Goal: Transaction & Acquisition: Purchase product/service

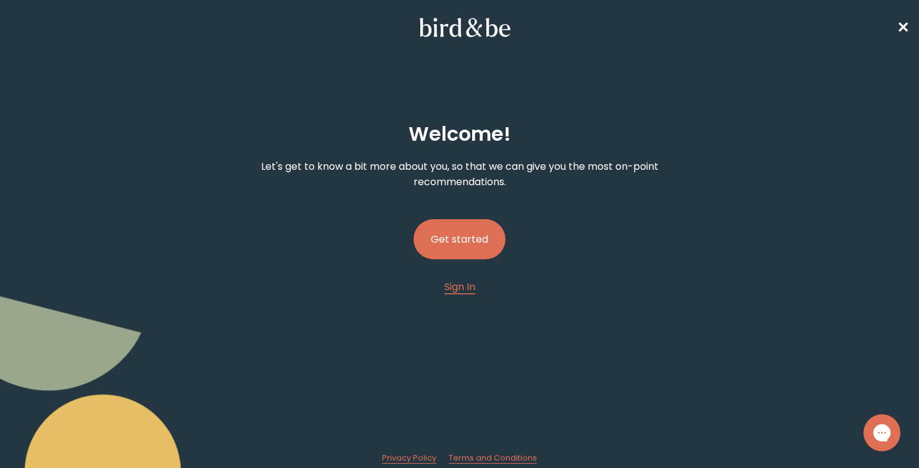
click at [480, 229] on button "Get started" at bounding box center [460, 239] width 92 height 40
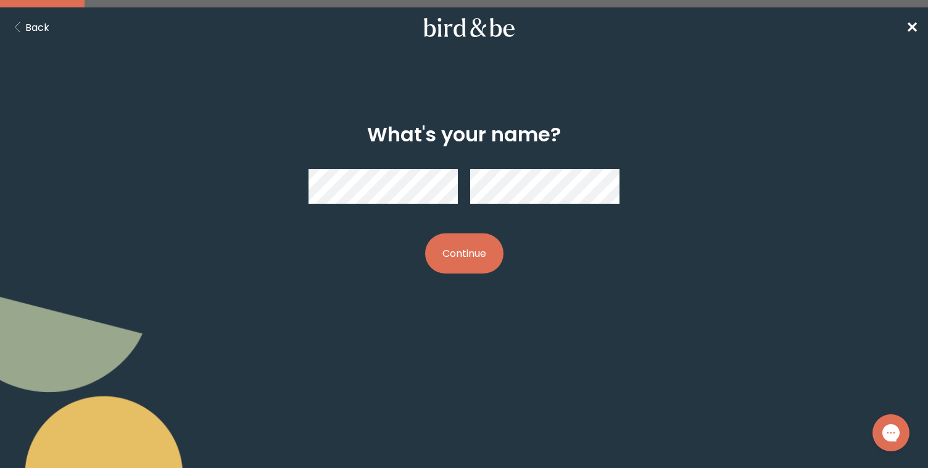
click at [722, 155] on div "What's your name? Continue" at bounding box center [464, 198] width 928 height 210
click at [429, 249] on button "Continue" at bounding box center [464, 253] width 78 height 40
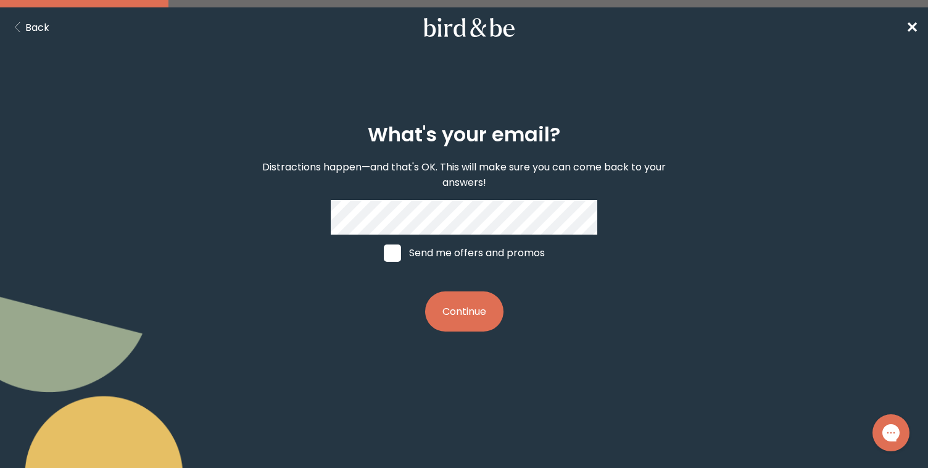
click at [457, 309] on button "Continue" at bounding box center [464, 311] width 78 height 40
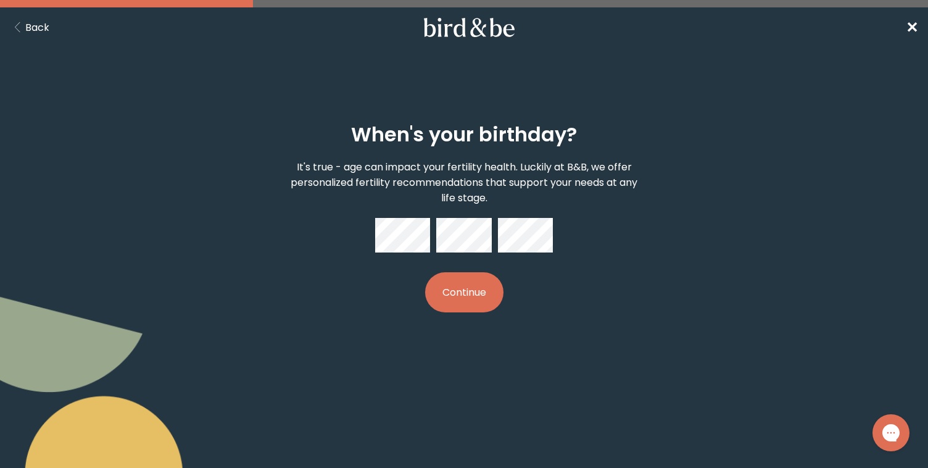
click at [390, 258] on div "When's your birthday? It's true - age can impact your fertility health. Luckily…" at bounding box center [464, 217] width 444 height 229
click at [467, 312] on div "When's your birthday? It's true - age can impact your fertility health. Luckily…" at bounding box center [464, 217] width 444 height 229
click at [472, 285] on button "Continue" at bounding box center [464, 292] width 78 height 40
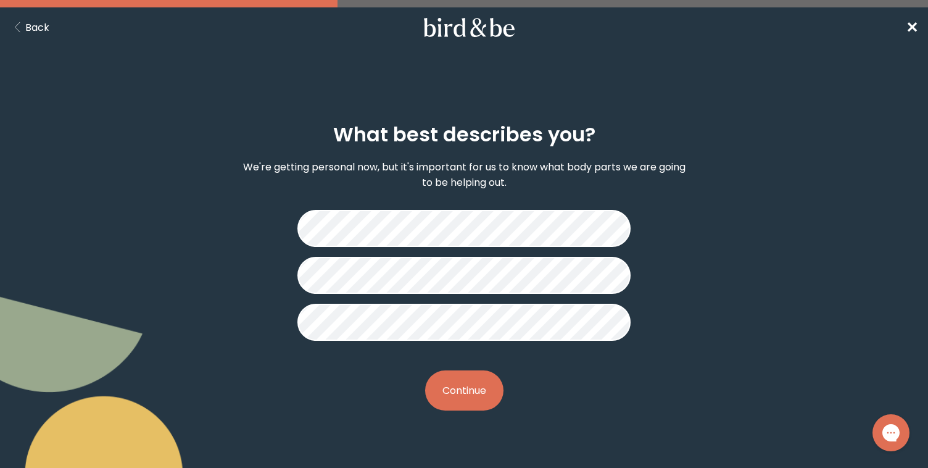
click at [478, 409] on div "What best describes you? We're getting personal now, but it's important for us …" at bounding box center [464, 266] width 444 height 327
click at [478, 392] on button "Continue" at bounding box center [464, 390] width 78 height 40
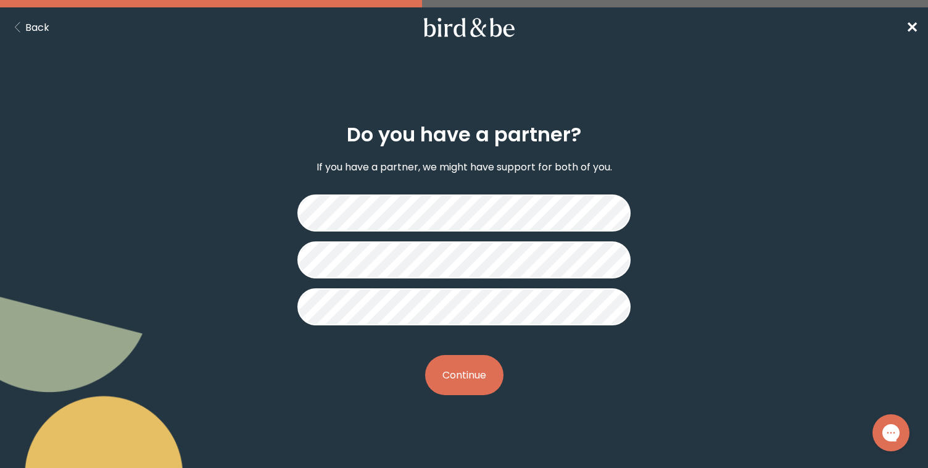
click at [463, 375] on button "Continue" at bounding box center [464, 375] width 78 height 40
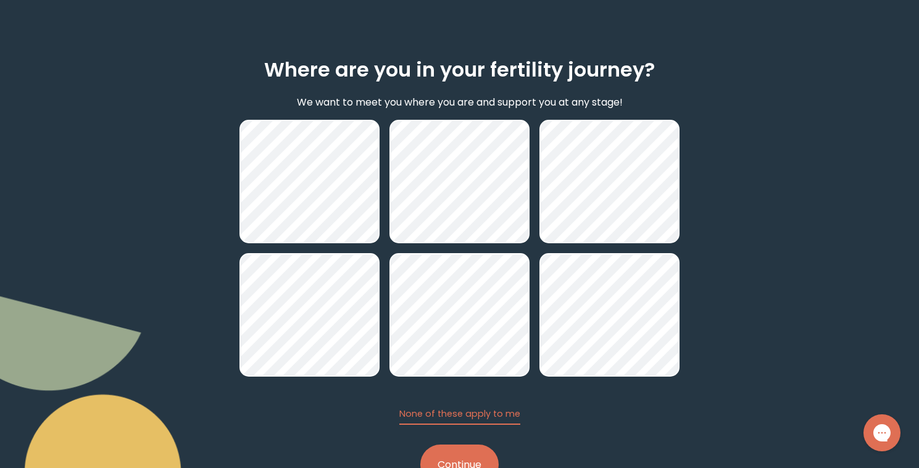
scroll to position [109, 0]
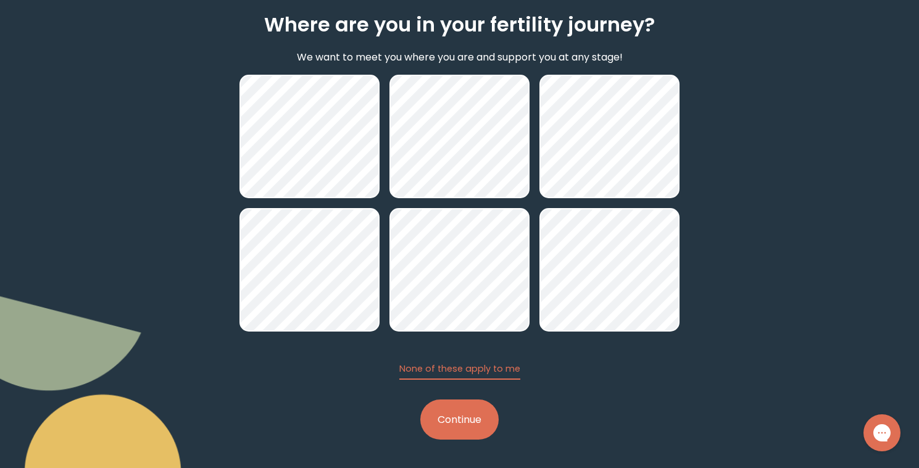
click at [482, 418] on button "Continue" at bounding box center [459, 419] width 78 height 40
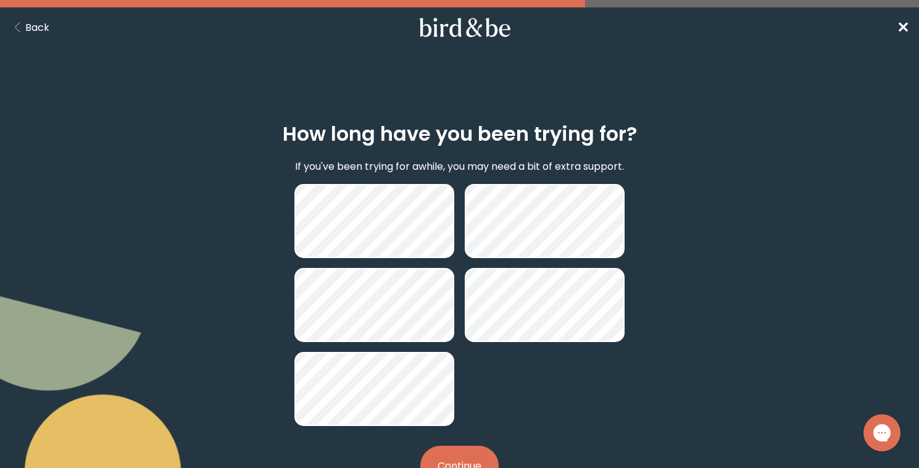
click at [451, 458] on button "Continue" at bounding box center [459, 466] width 78 height 40
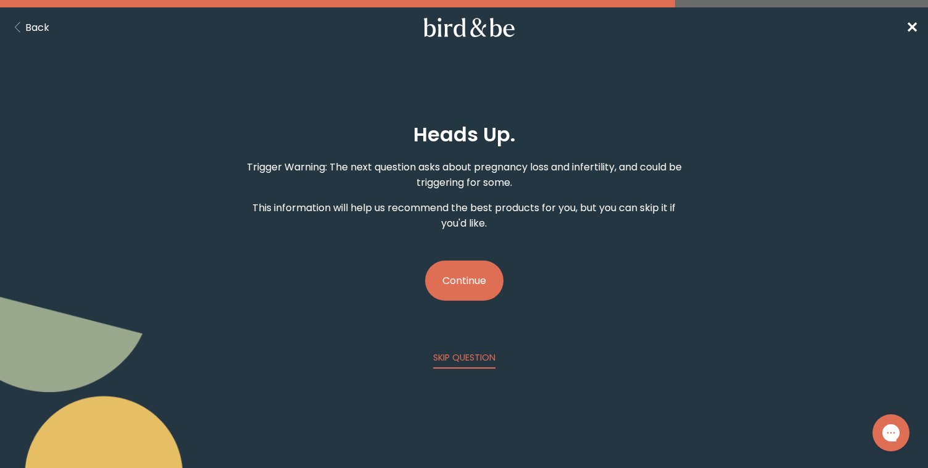
click at [489, 281] on button "Continue" at bounding box center [464, 280] width 78 height 40
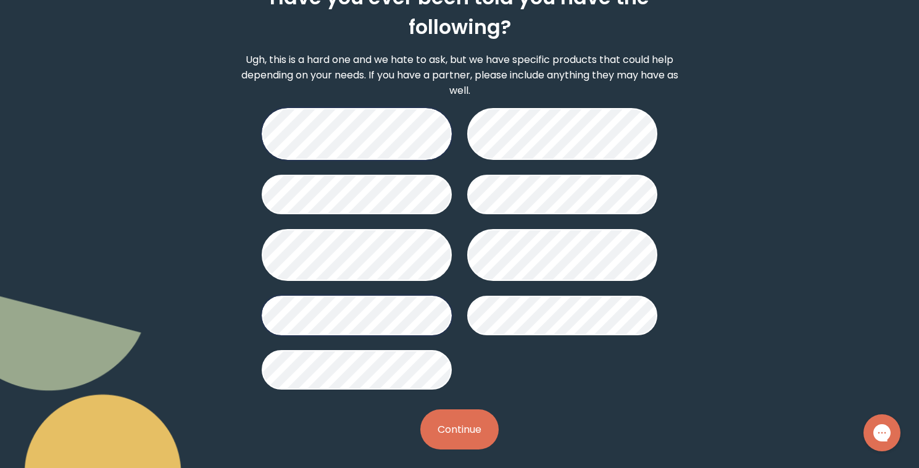
scroll to position [144, 0]
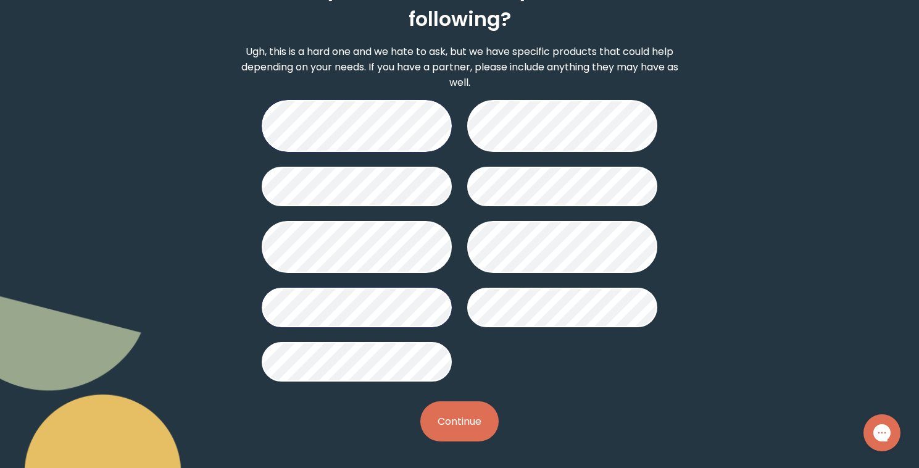
click at [450, 417] on button "Continue" at bounding box center [459, 421] width 78 height 40
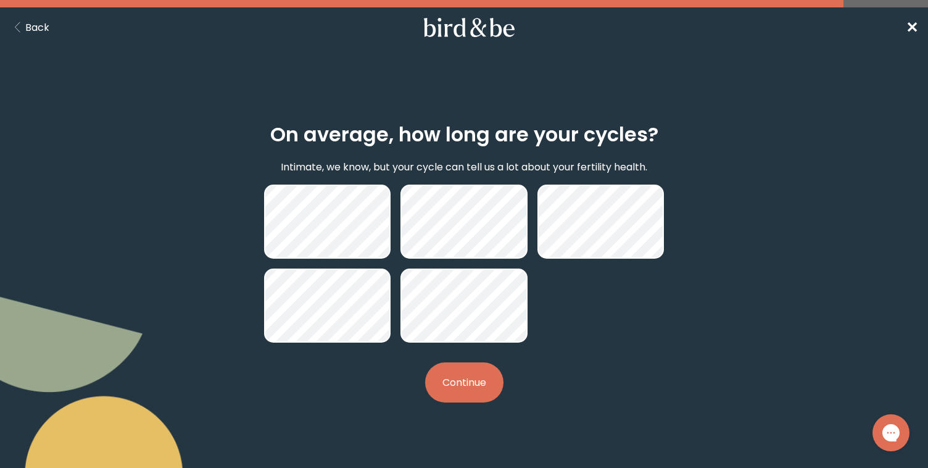
click at [480, 393] on button "Continue" at bounding box center [464, 382] width 78 height 40
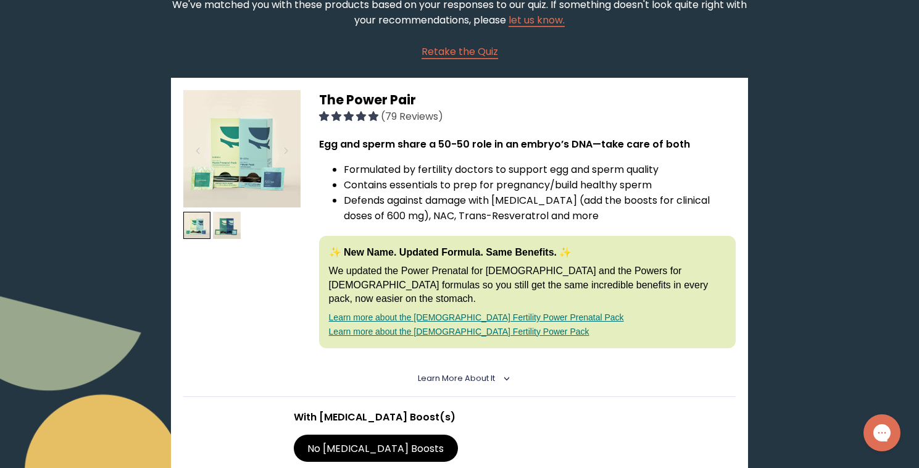
scroll to position [162, 0]
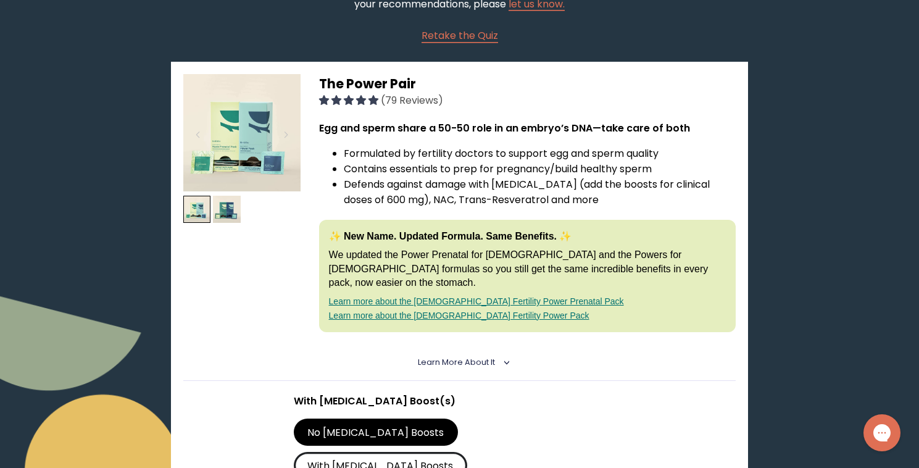
click at [467, 452] on label "With [MEDICAL_DATA] Boosts" at bounding box center [380, 465] width 173 height 27
click at [0, 0] on input "With [MEDICAL_DATA] Boosts" at bounding box center [0, 0] width 0 height 0
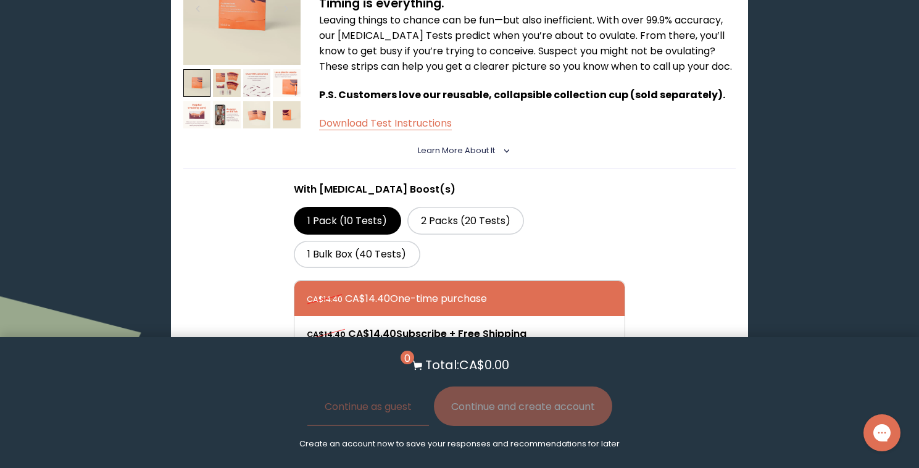
scroll to position [891, 0]
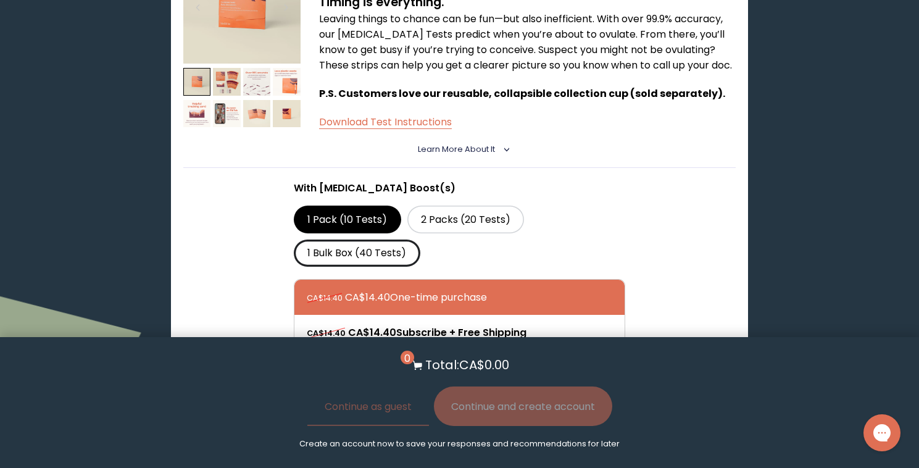
click at [381, 239] on label "1 Bulk Box (40 Tests)" at bounding box center [357, 252] width 127 height 27
click at [0, 0] on input "1 Bulk Box (40 Tests)" at bounding box center [0, 0] width 0 height 0
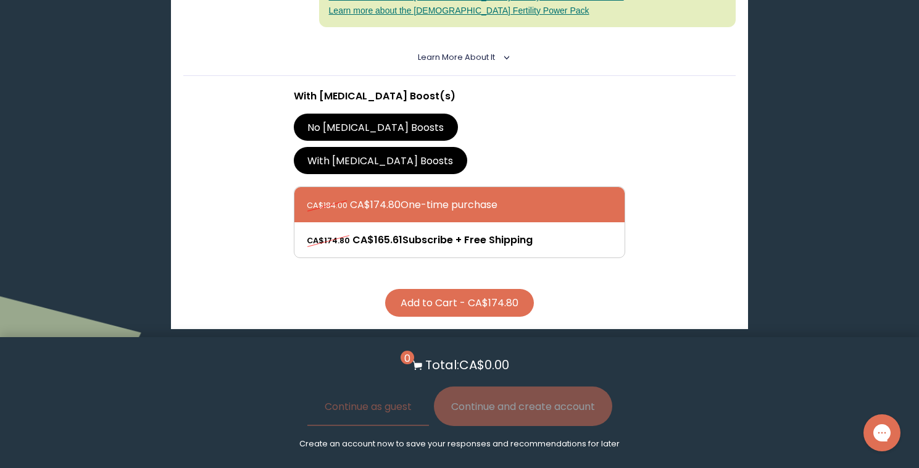
scroll to position [469, 0]
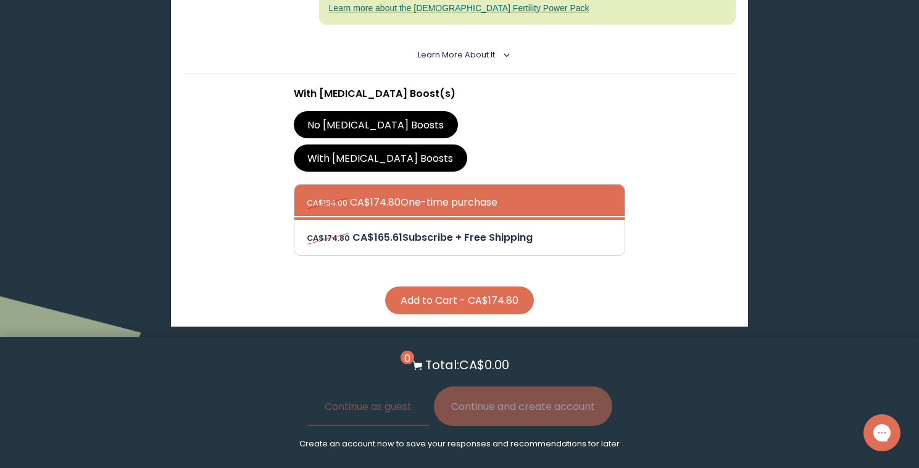
click at [401, 220] on div at bounding box center [472, 237] width 331 height 35
click at [307, 229] on input "CA$174.80 CA$165.61 Subscribe + Free Shipping" at bounding box center [306, 229] width 1 height 1
radio input "true"
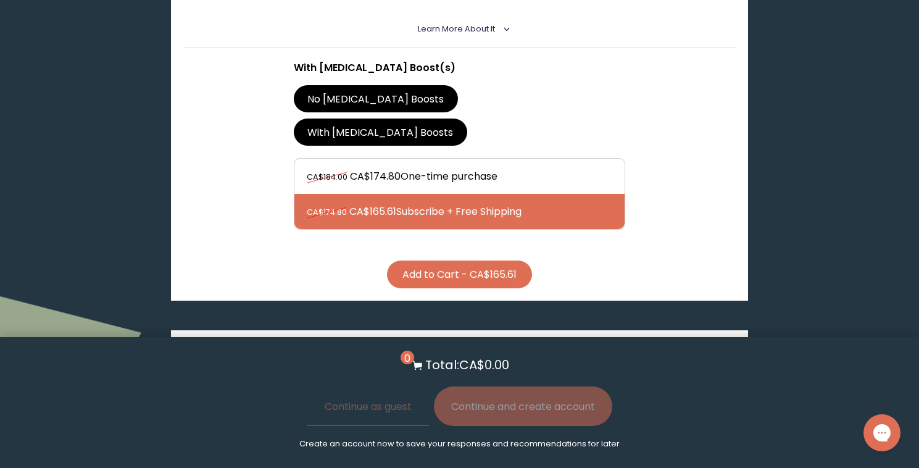
scroll to position [496, 0]
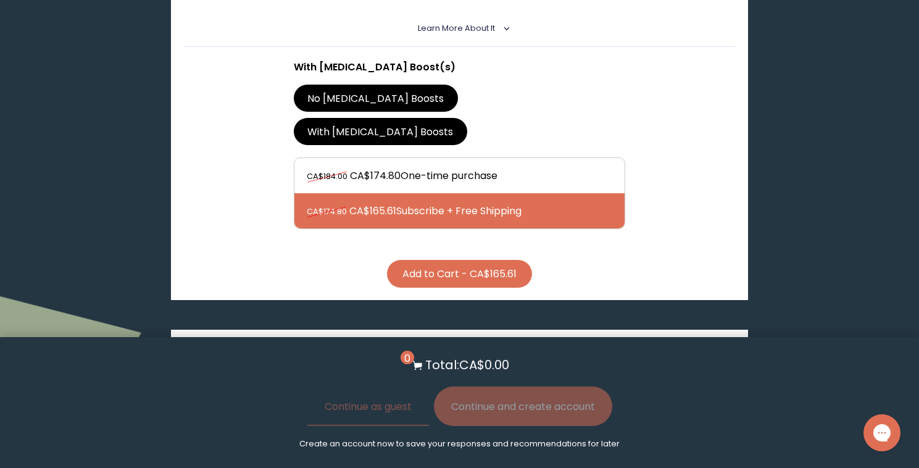
click at [444, 260] on button "Add to Cart - CA$165.61" at bounding box center [459, 274] width 145 height 28
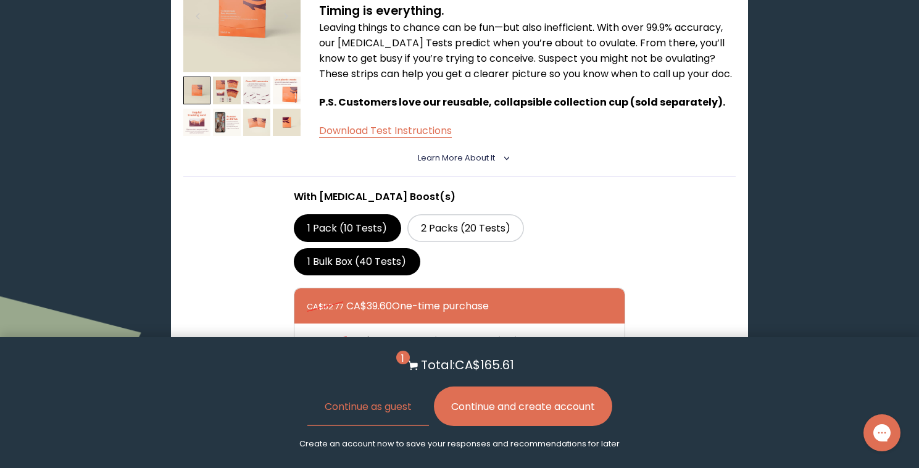
scroll to position [878, 0]
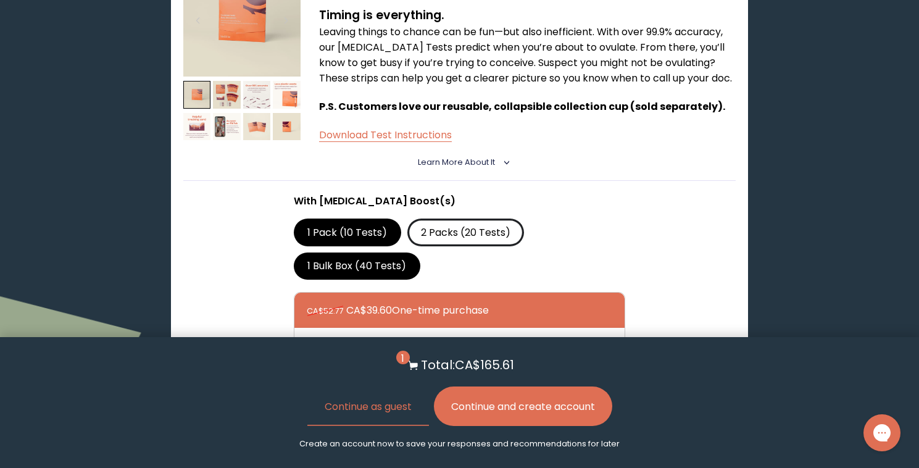
click at [476, 218] on label "2 Packs (20 Tests)" at bounding box center [465, 231] width 117 height 27
click at [0, 0] on input "2 Packs (20 Tests)" at bounding box center [0, 0] width 0 height 0
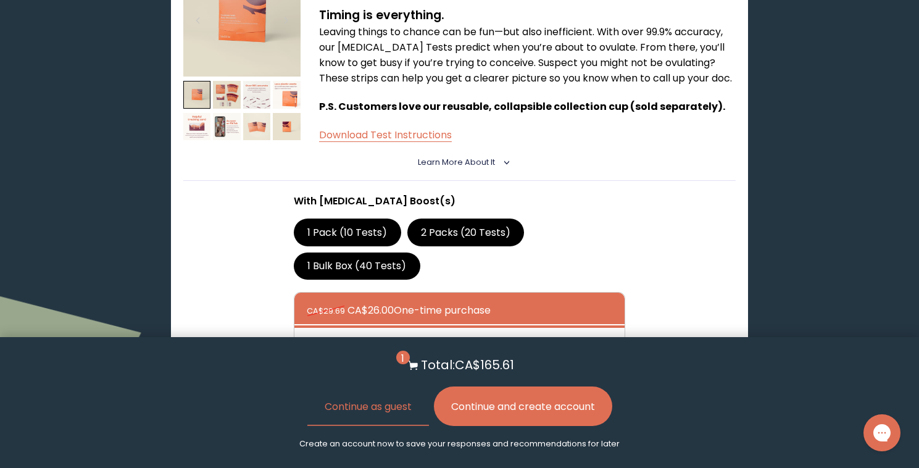
click at [365, 328] on div at bounding box center [472, 345] width 331 height 35
click at [307, 337] on input "CA$26.00 CA$26.00 Subscribe + Free Shipping" at bounding box center [306, 337] width 1 height 1
radio input "true"
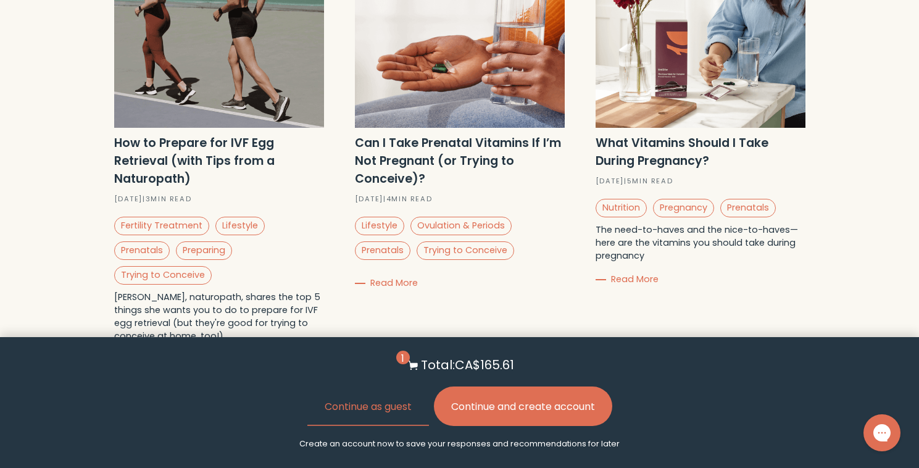
scroll to position [4170, 0]
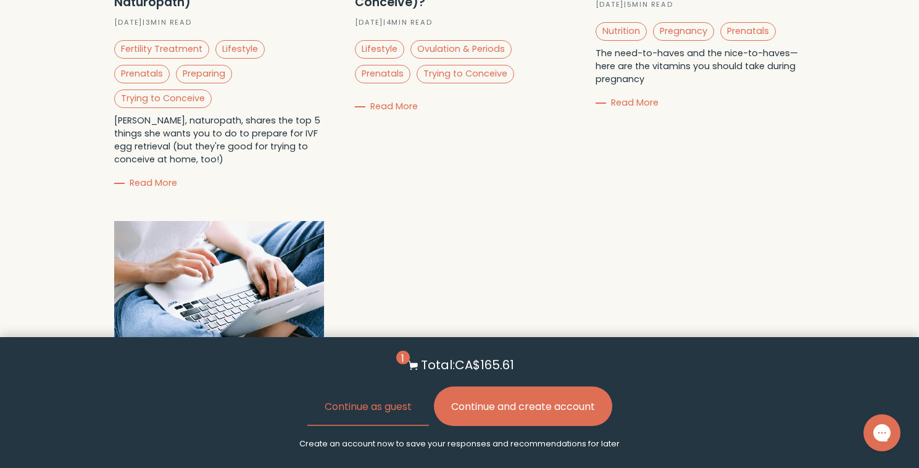
click at [542, 411] on button "Continue and create account" at bounding box center [523, 406] width 178 height 40
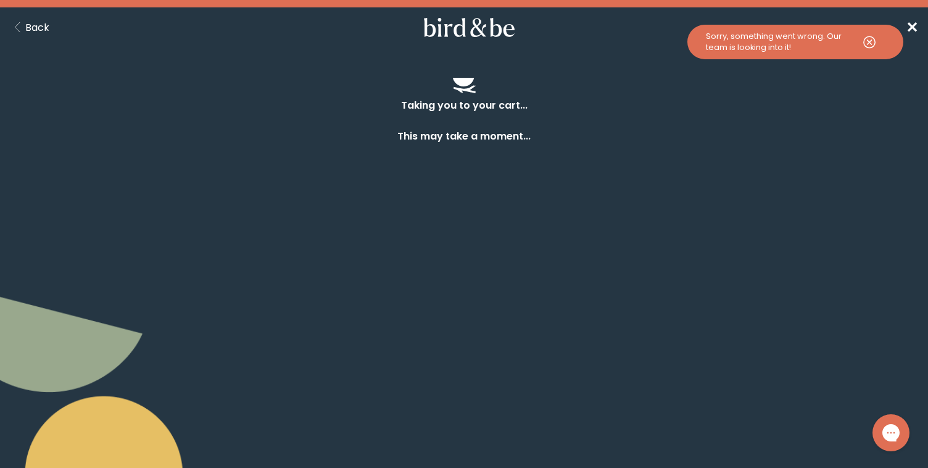
click at [870, 44] on use at bounding box center [869, 41] width 11 height 11
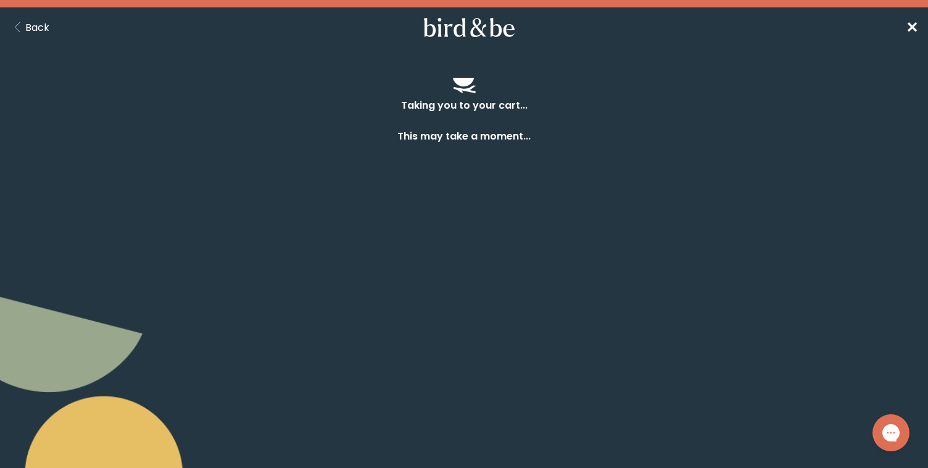
click at [17, 22] on icon "Back Button" at bounding box center [17, 27] width 15 height 10
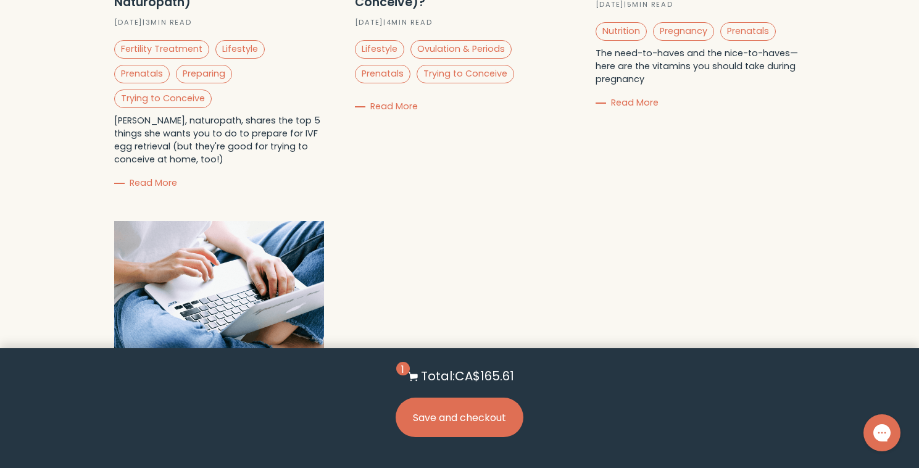
click at [470, 422] on button "Save and checkout" at bounding box center [460, 417] width 128 height 40
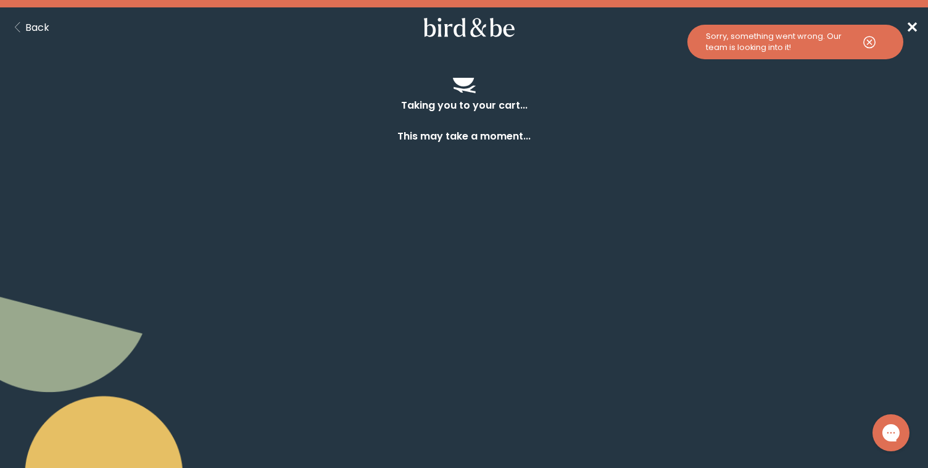
click at [779, 67] on div "Taking you to your cart... This may take a moment..." at bounding box center [464, 95] width 928 height 97
click at [781, 48] on div "Sorry, something went wrong. Our team is looking into it!" at bounding box center [780, 42] width 148 height 22
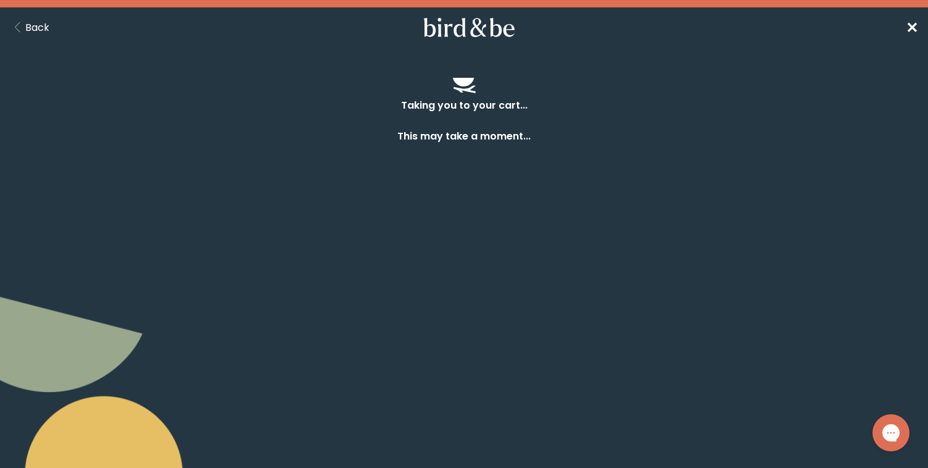
click at [914, 25] on span "✕" at bounding box center [912, 27] width 12 height 20
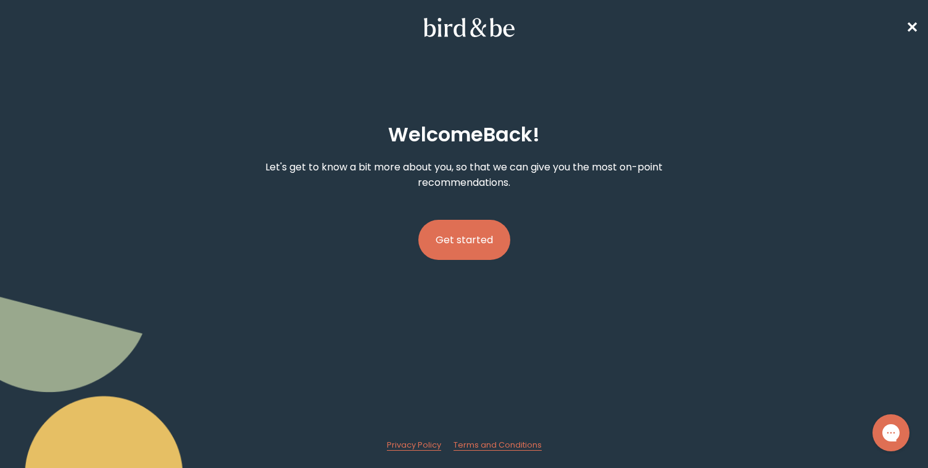
click at [446, 252] on button "Get started" at bounding box center [464, 240] width 92 height 40
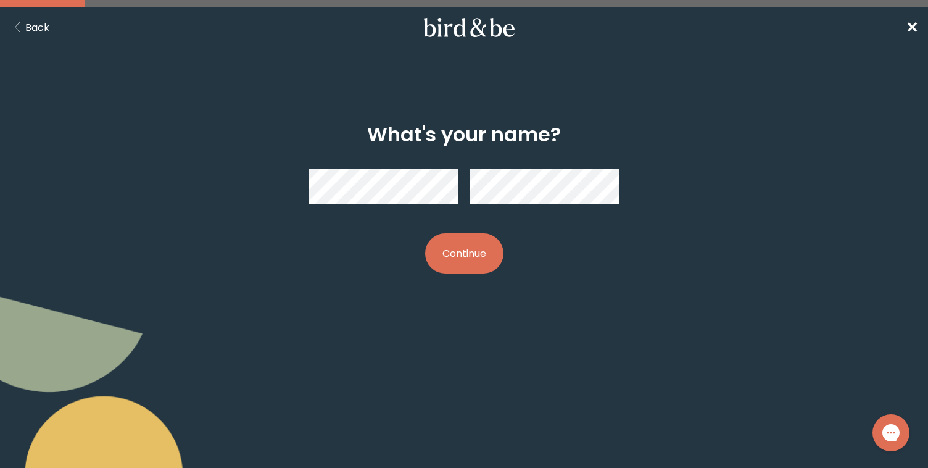
click at [477, 264] on button "Continue" at bounding box center [464, 253] width 78 height 40
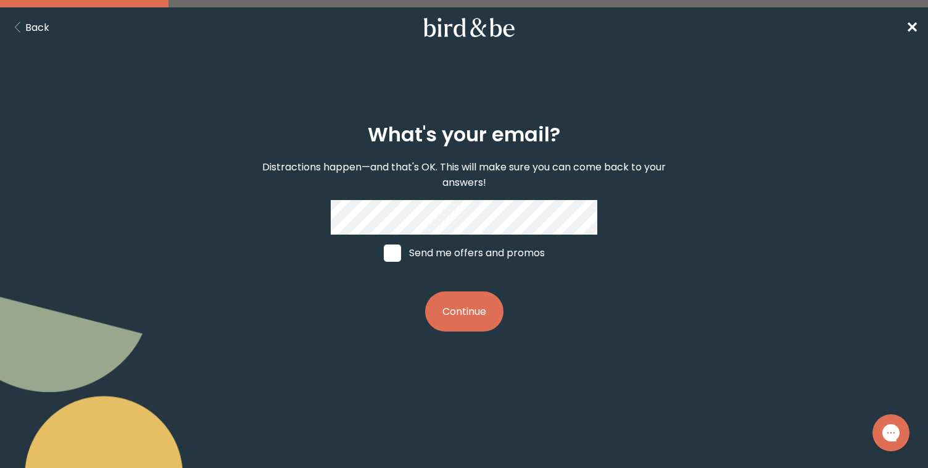
click at [477, 320] on button "Continue" at bounding box center [464, 311] width 78 height 40
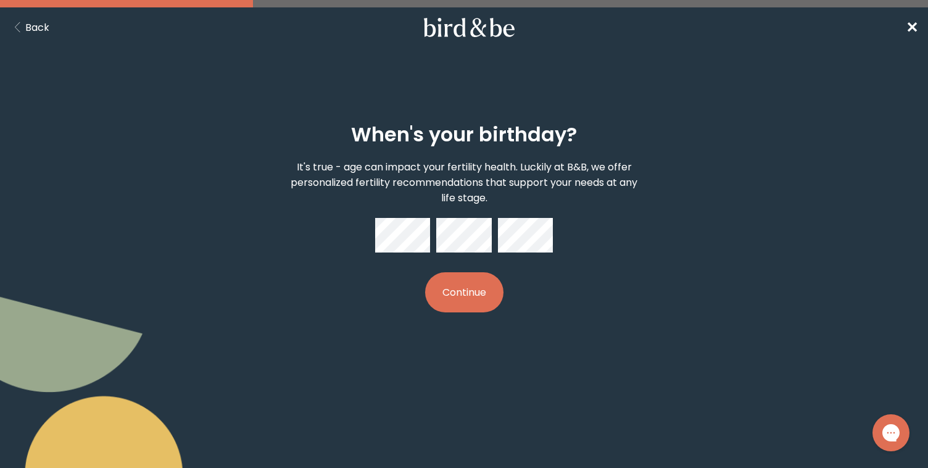
click at [475, 287] on button "Continue" at bounding box center [464, 292] width 78 height 40
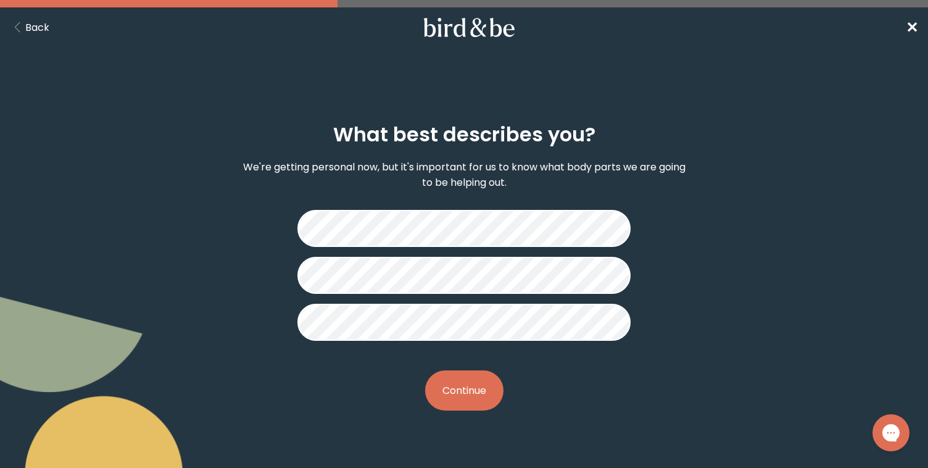
click at [468, 391] on button "Continue" at bounding box center [464, 390] width 78 height 40
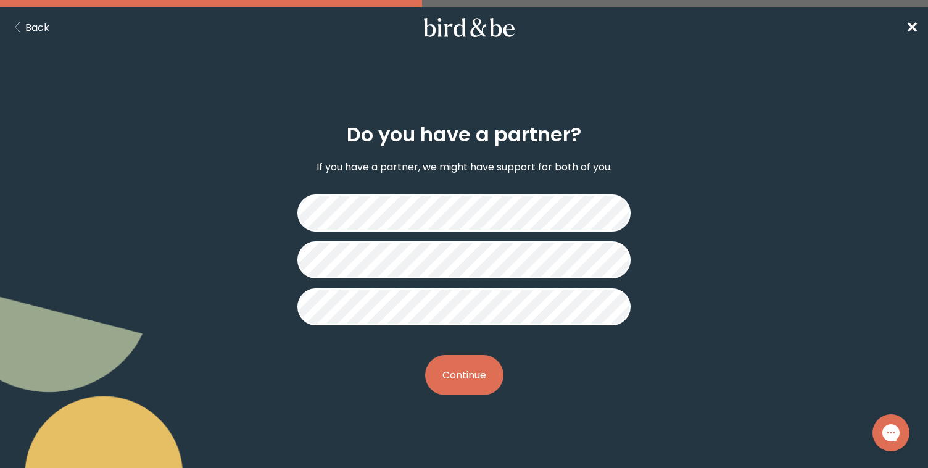
click at [469, 382] on button "Continue" at bounding box center [464, 375] width 78 height 40
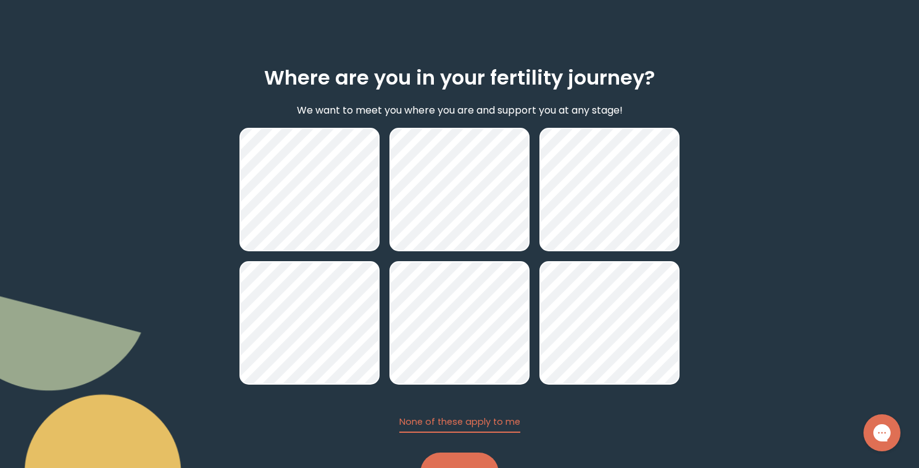
scroll to position [77, 0]
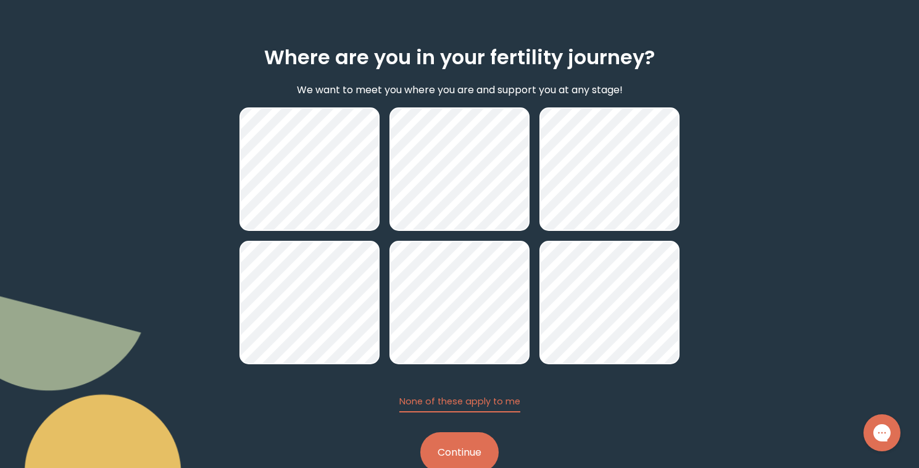
click at [539, 182] on div at bounding box center [459, 235] width 440 height 257
click at [455, 432] on button "Continue" at bounding box center [459, 452] width 78 height 40
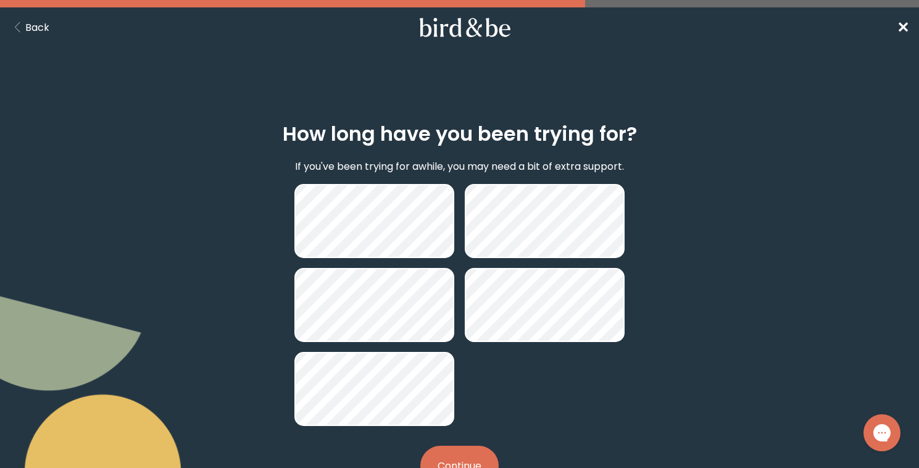
click at [448, 460] on button "Continue" at bounding box center [459, 466] width 78 height 40
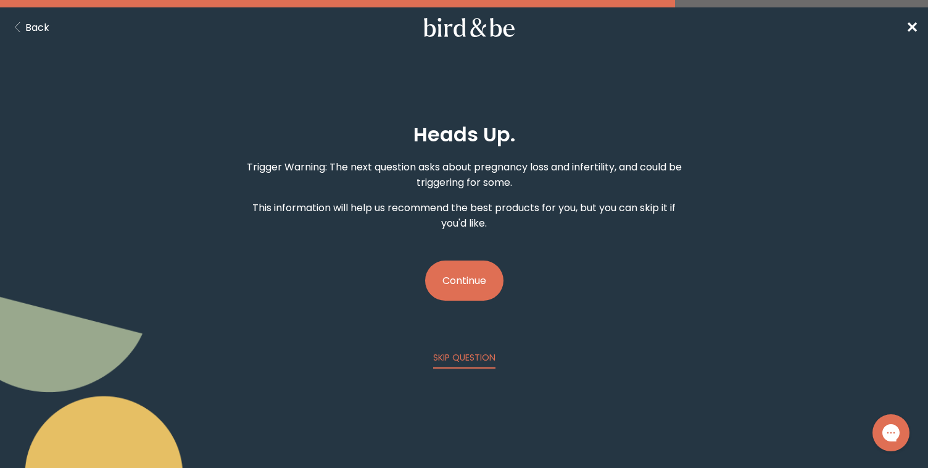
click at [474, 276] on button "Continue" at bounding box center [464, 280] width 78 height 40
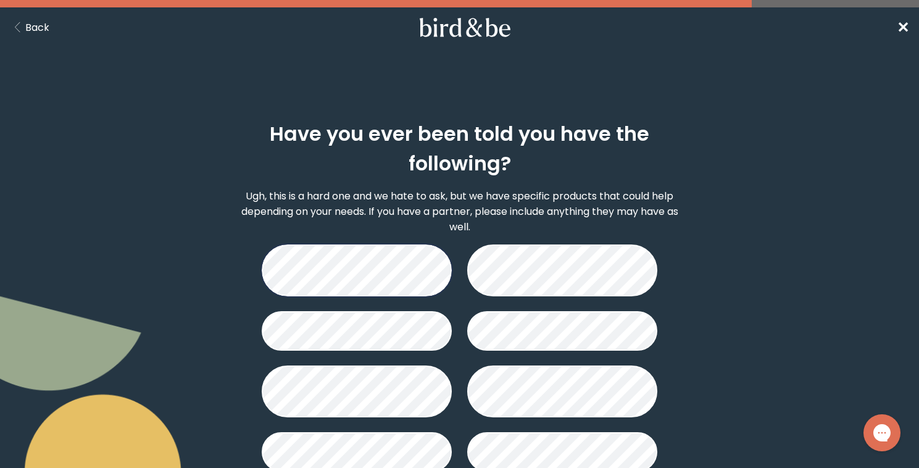
scroll to position [144, 0]
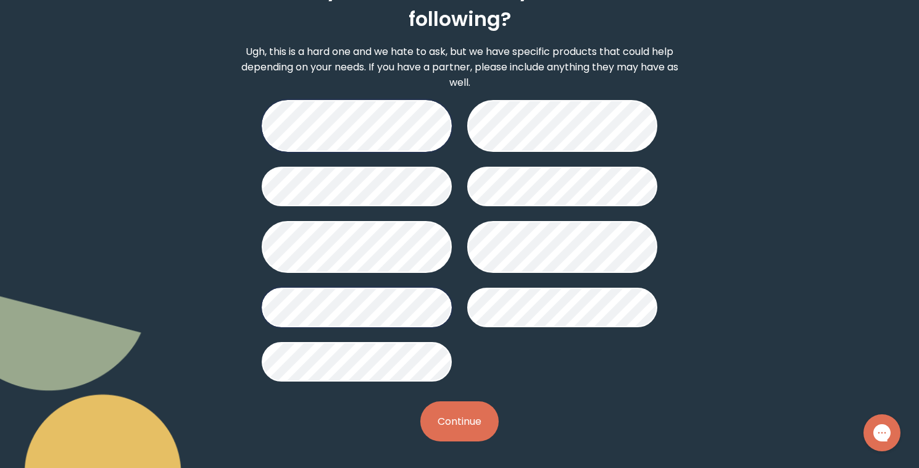
click at [467, 412] on button "Continue" at bounding box center [459, 421] width 78 height 40
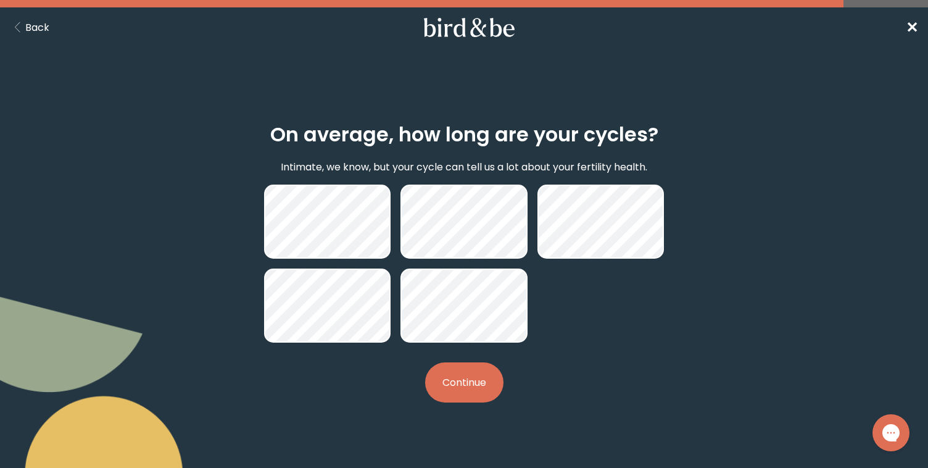
click at [489, 380] on button "Continue" at bounding box center [464, 382] width 78 height 40
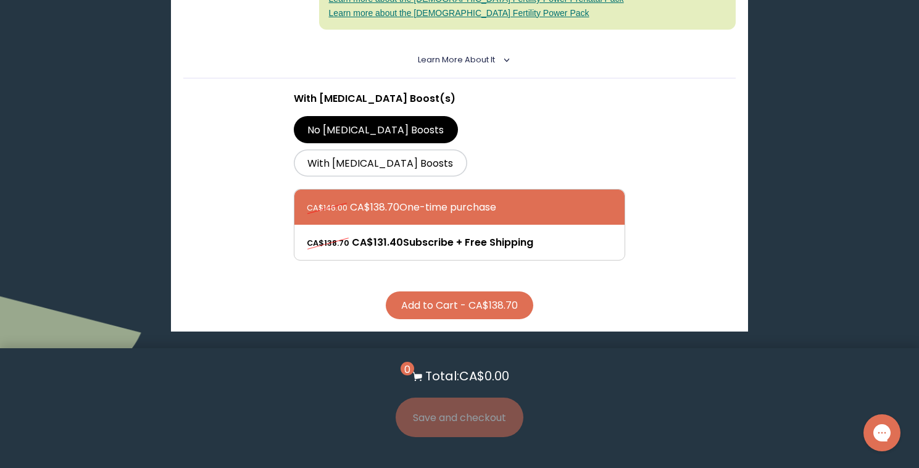
scroll to position [473, 0]
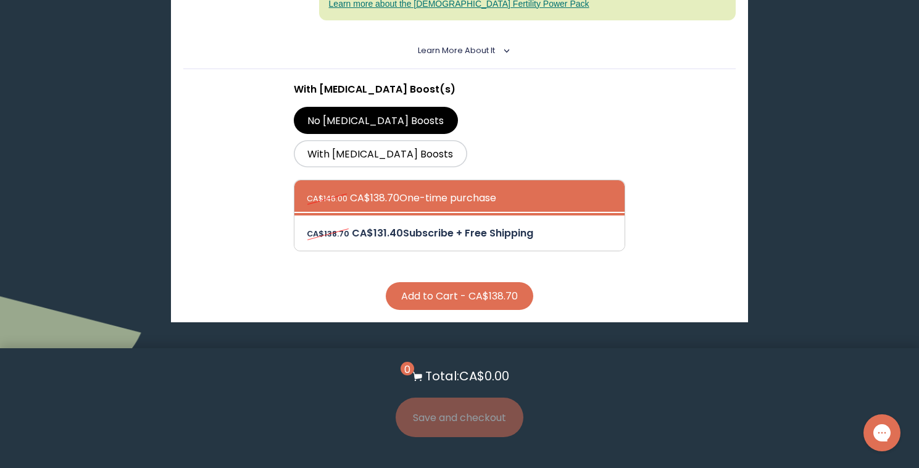
click at [544, 215] on div at bounding box center [472, 232] width 331 height 35
click at [307, 225] on input "CA$138.70 CA$131.40 Subscribe + Free Shipping" at bounding box center [306, 225] width 1 height 1
radio input "true"
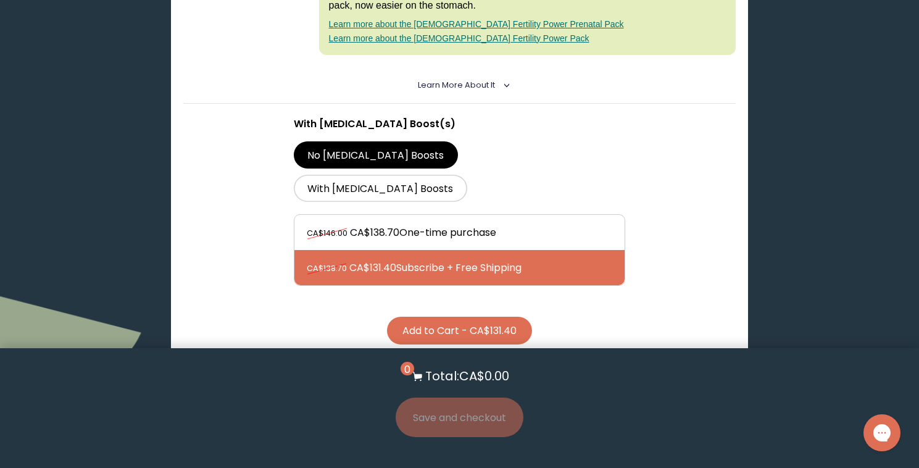
scroll to position [428, 0]
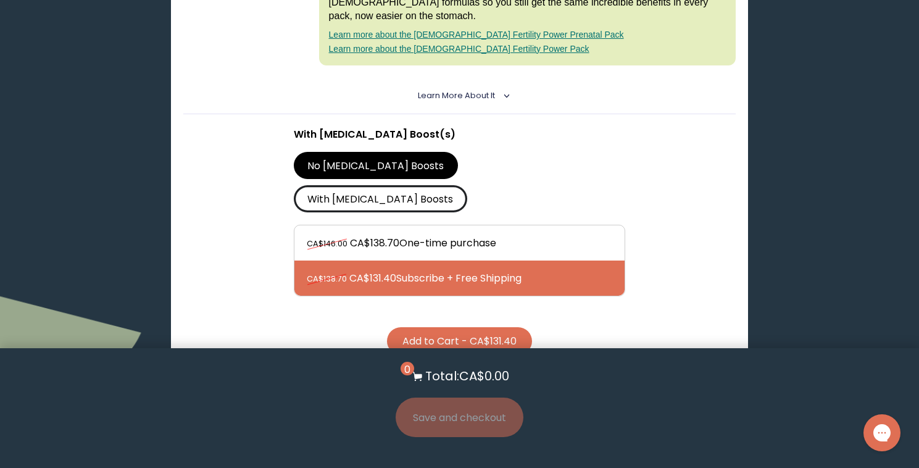
click at [467, 185] on label "With [MEDICAL_DATA] Boosts" at bounding box center [380, 198] width 173 height 27
click at [0, 0] on input "With [MEDICAL_DATA] Boosts" at bounding box center [0, 0] width 0 height 0
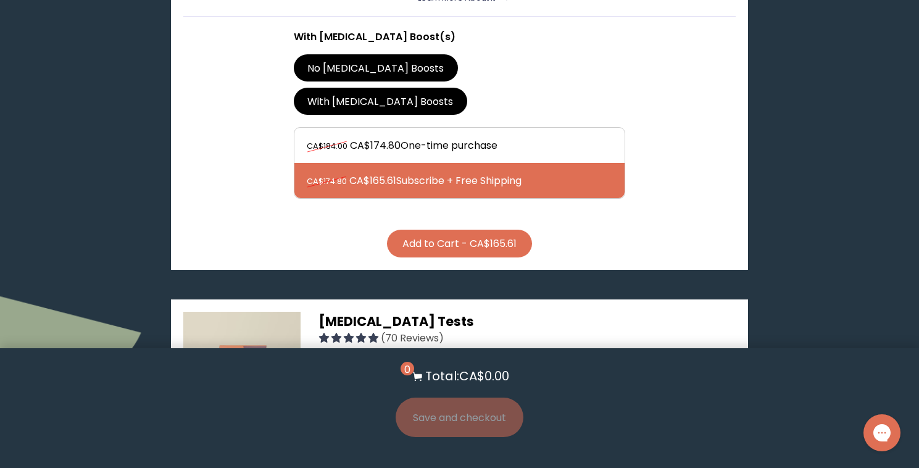
scroll to position [527, 0]
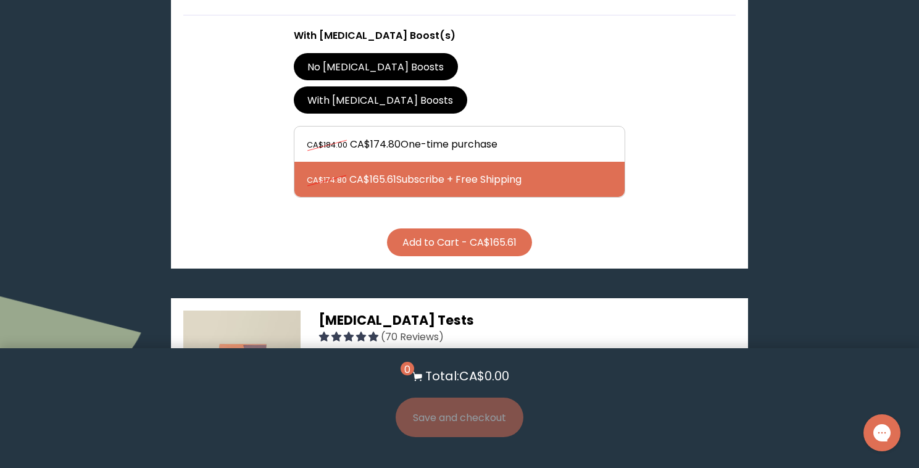
click at [497, 228] on button "Add to Cart - CA$165.61" at bounding box center [459, 242] width 145 height 28
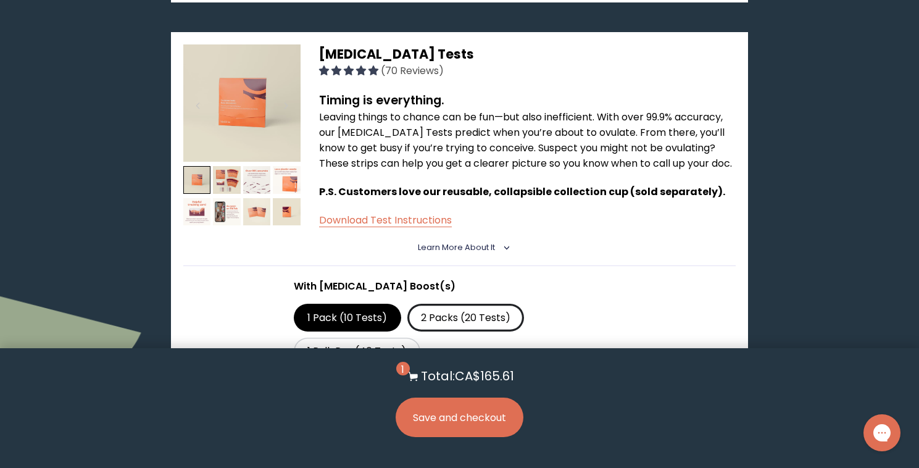
click at [456, 304] on label "2 Packs (20 Tests)" at bounding box center [465, 317] width 117 height 27
click at [0, 0] on input "2 Packs (20 Tests)" at bounding box center [0, 0] width 0 height 0
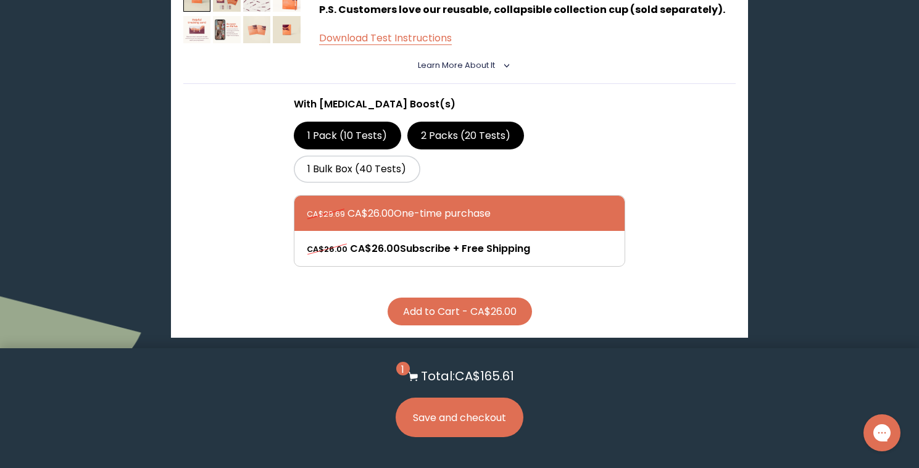
scroll to position [990, 0]
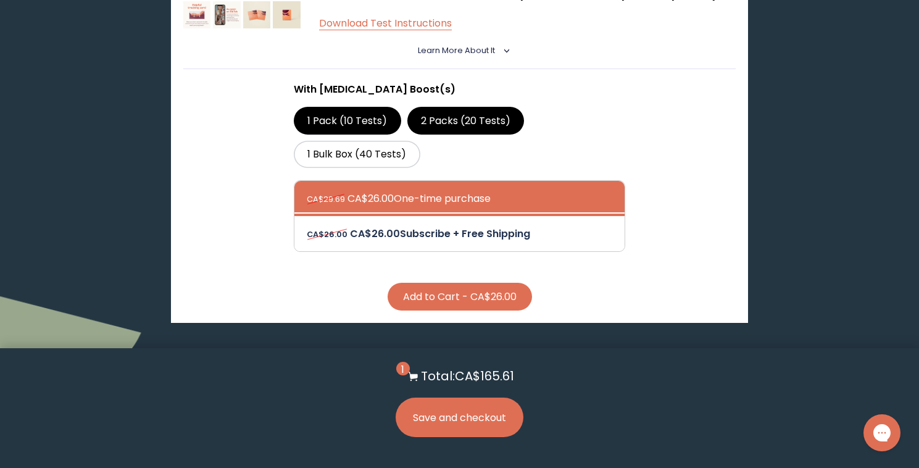
click at [479, 216] on div at bounding box center [472, 233] width 331 height 35
click at [307, 225] on input "CA$26.00 CA$26.00 Subscribe + Free Shipping" at bounding box center [306, 225] width 1 height 1
radio input "true"
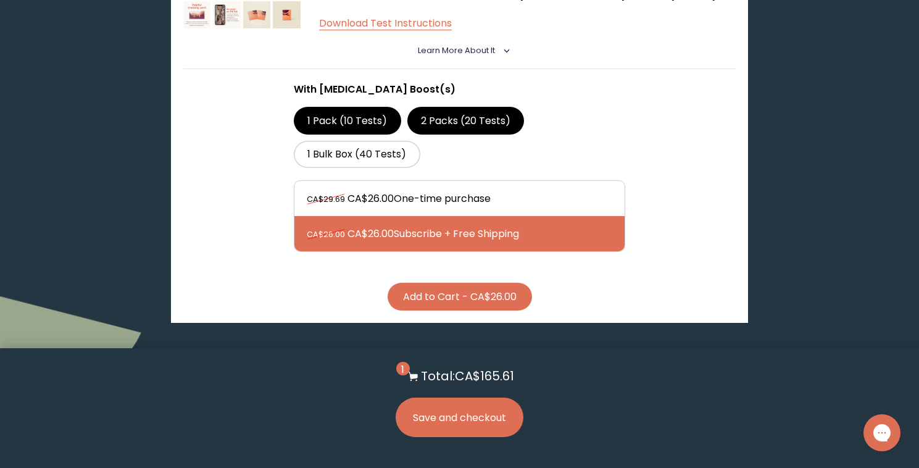
click at [488, 283] on button "Add to Cart - CA$26.00" at bounding box center [460, 297] width 144 height 28
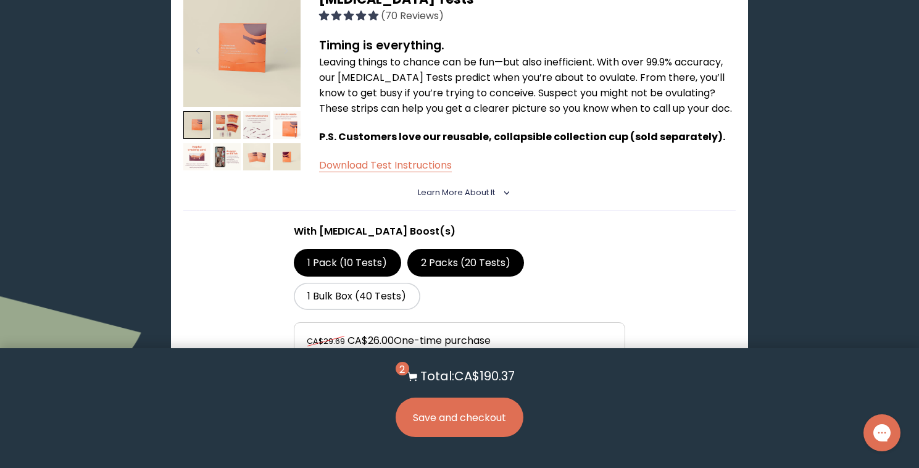
scroll to position [847, 0]
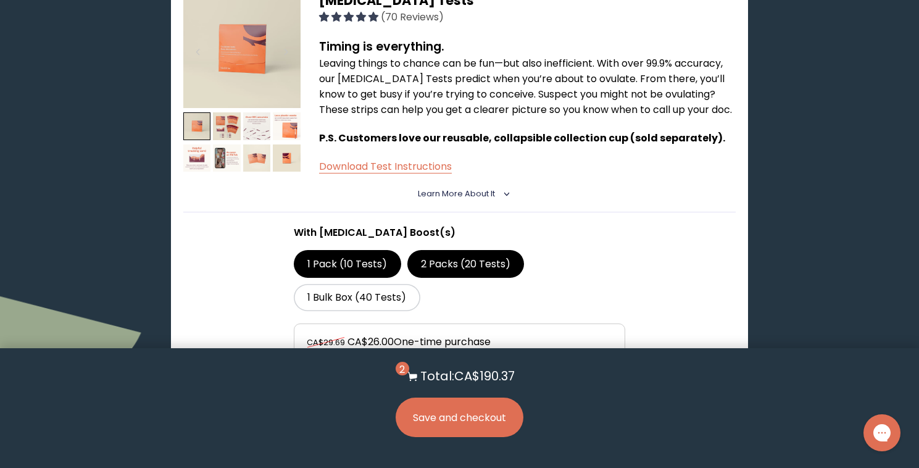
click at [468, 416] on button "Save and checkout" at bounding box center [460, 417] width 128 height 40
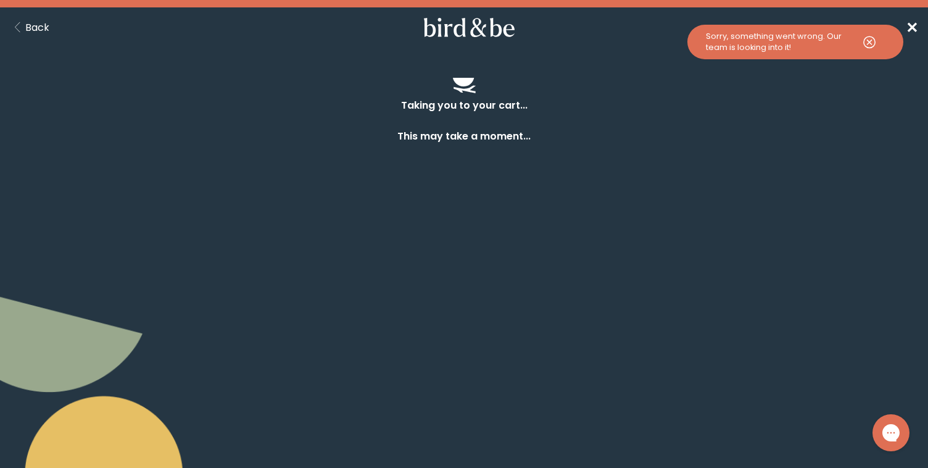
click at [911, 27] on span "✕" at bounding box center [912, 27] width 12 height 20
